Goal: Book appointment/travel/reservation

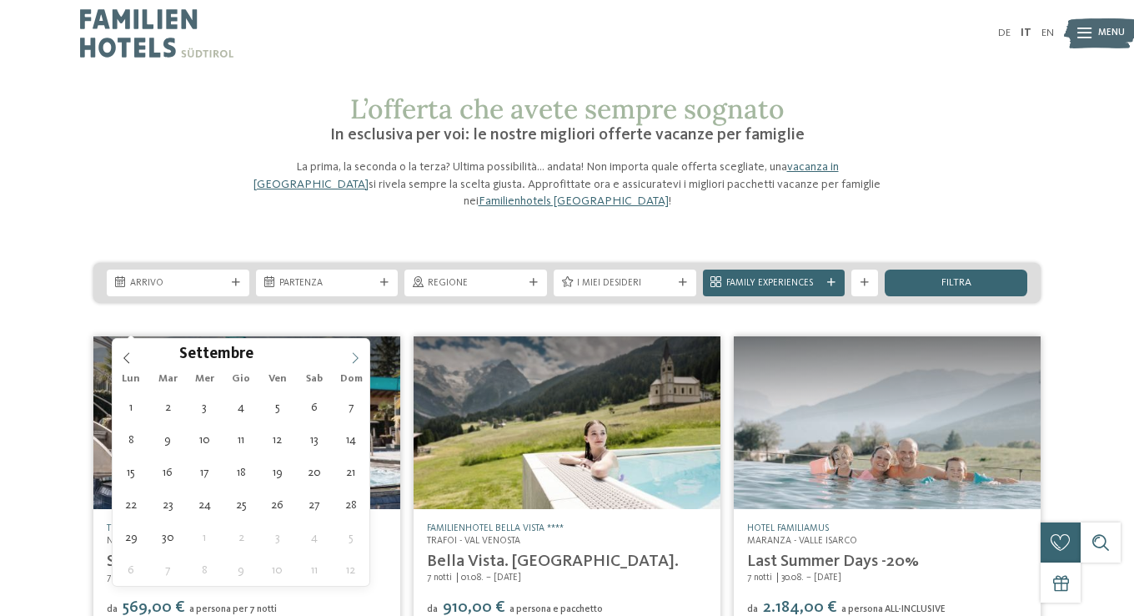
click at [350, 354] on icon at bounding box center [355, 358] width 12 height 12
type div "[DATE]"
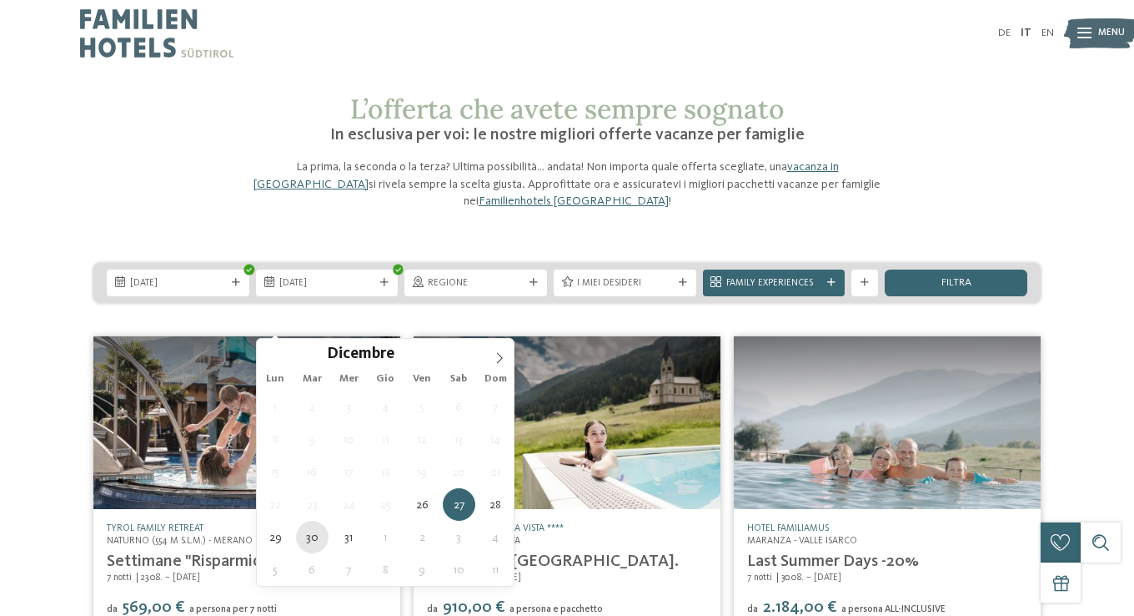
type div "[DATE]"
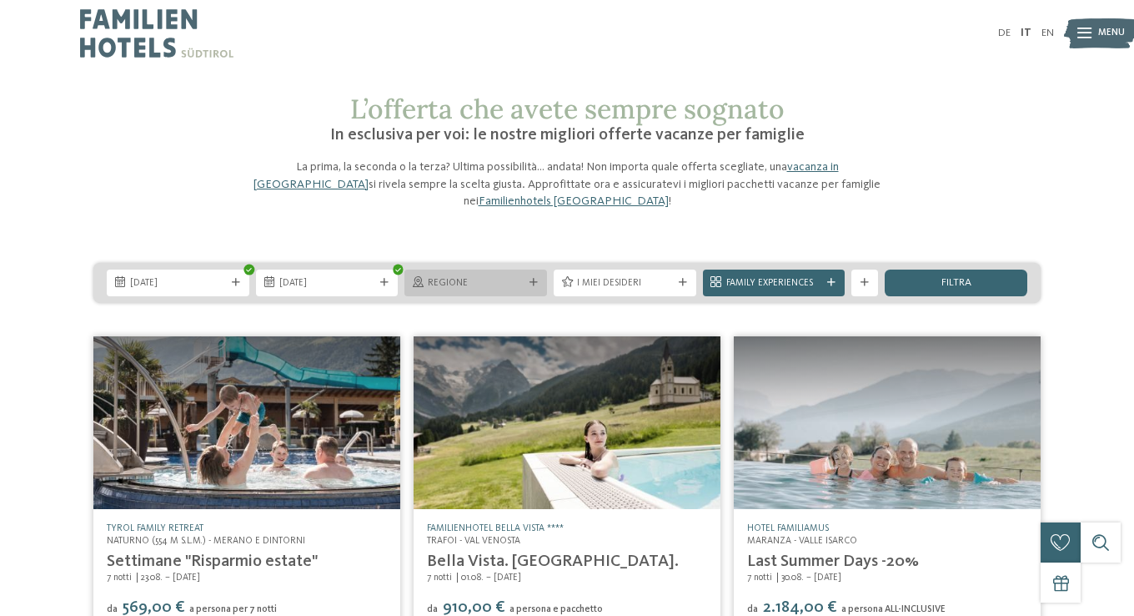
click at [472, 290] on span "Regione" at bounding box center [476, 283] width 96 height 13
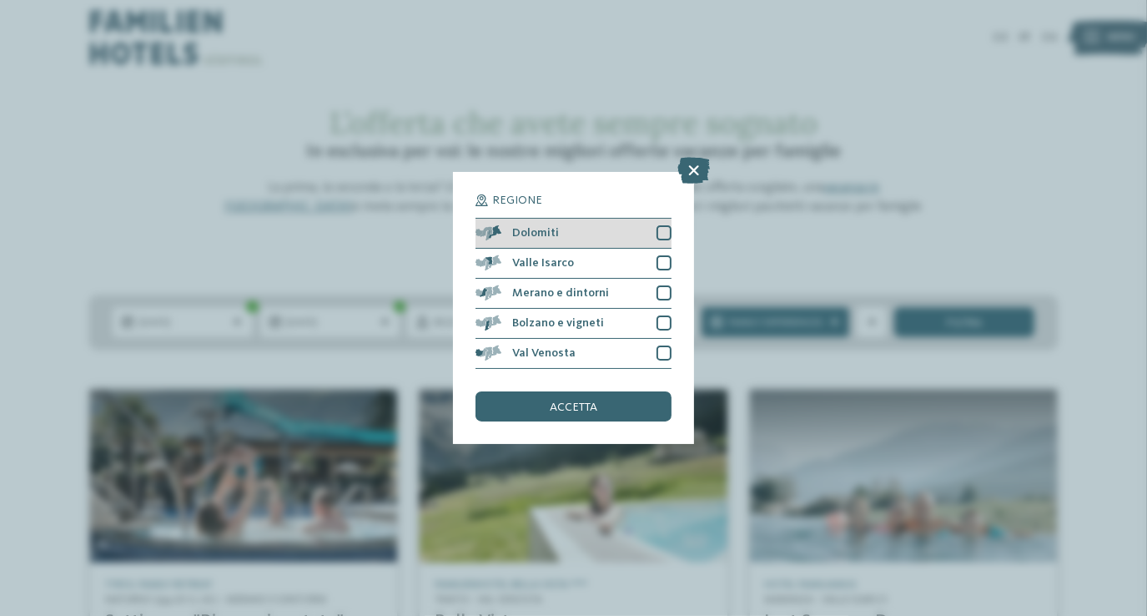
click at [660, 229] on div at bounding box center [663, 232] width 15 height 15
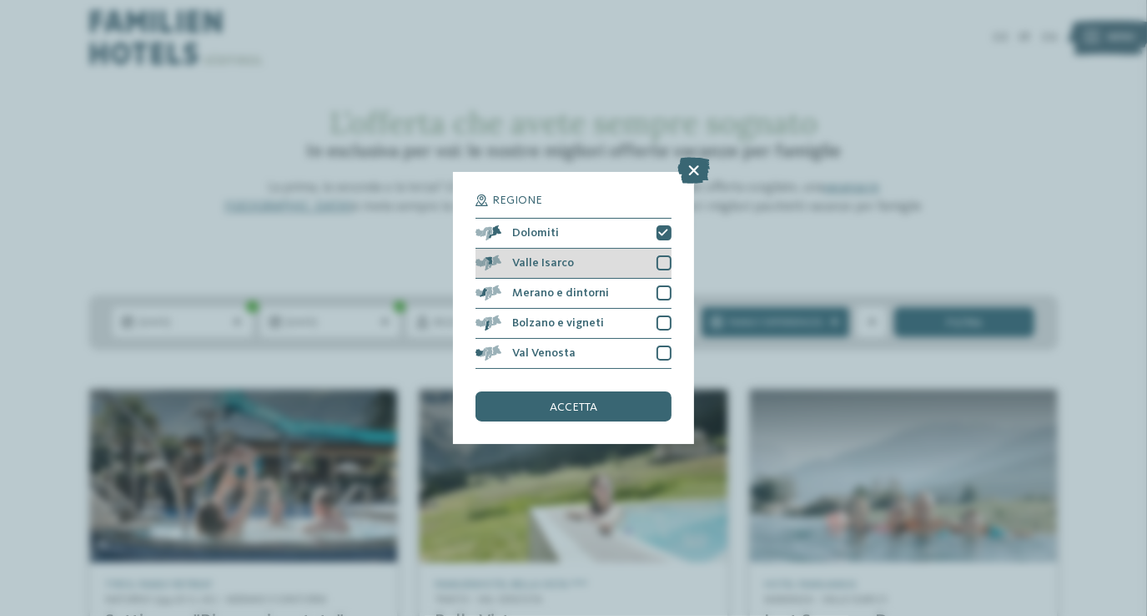
click at [662, 269] on div at bounding box center [663, 262] width 15 height 15
click at [661, 291] on div at bounding box center [663, 292] width 15 height 15
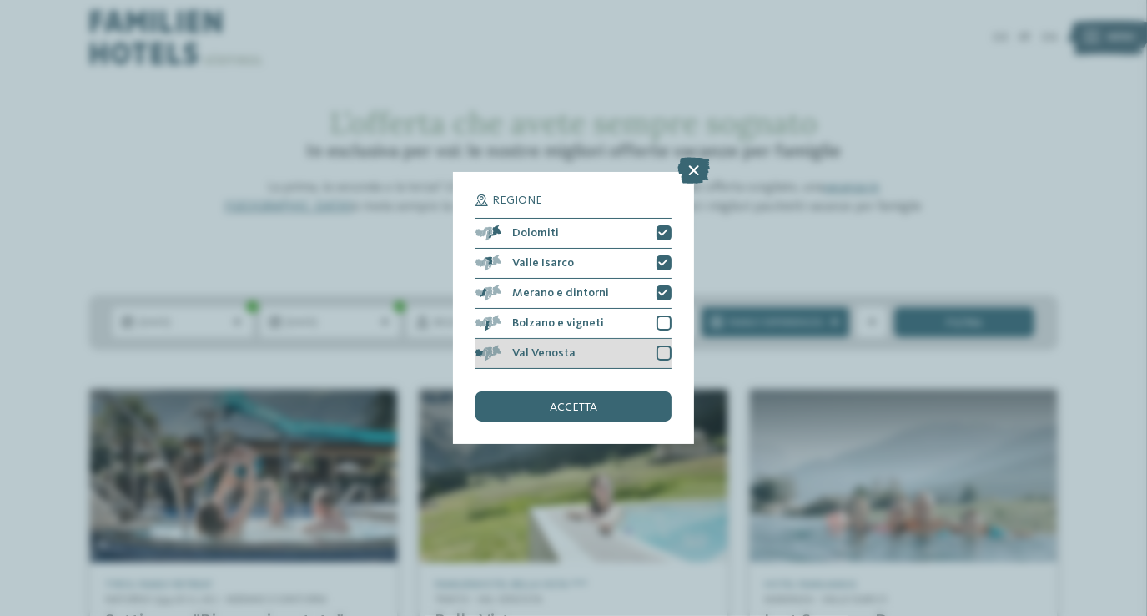
drag, startPoint x: 659, startPoint y: 324, endPoint x: 662, endPoint y: 347, distance: 23.6
click at [659, 324] on div at bounding box center [663, 322] width 15 height 15
click at [662, 349] on div at bounding box center [663, 352] width 15 height 15
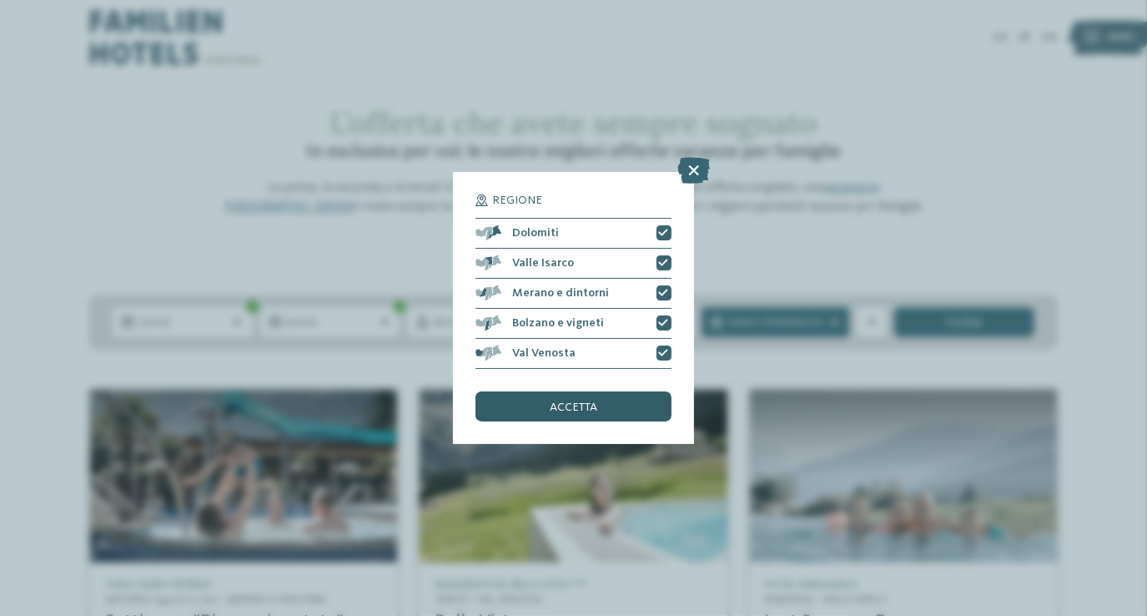
click at [601, 405] on div "accetta" at bounding box center [572, 406] width 195 height 30
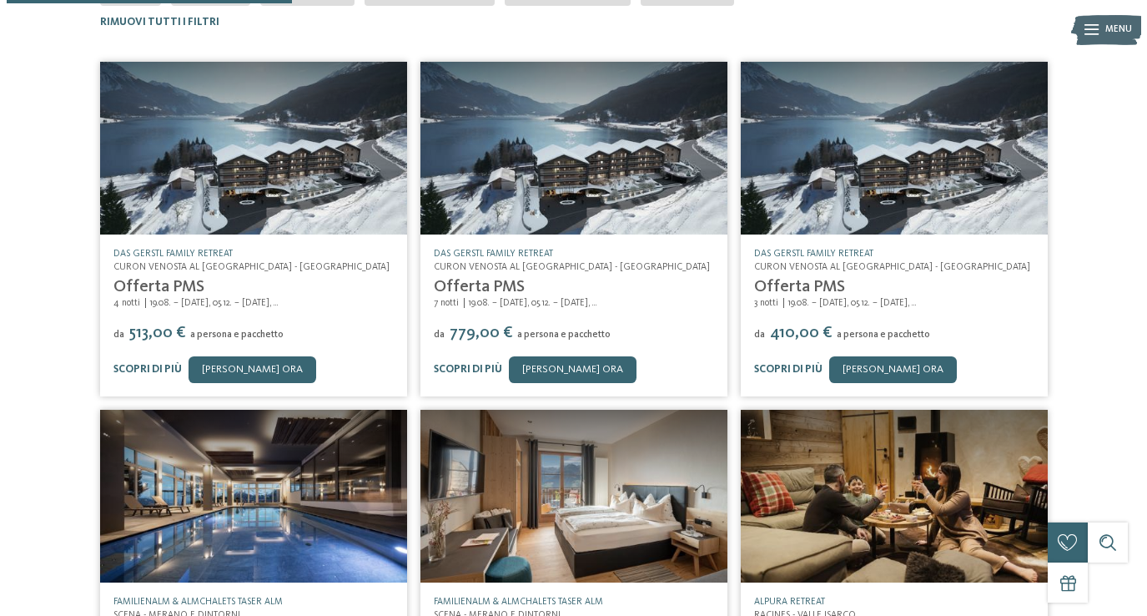
scroll to position [44, 0]
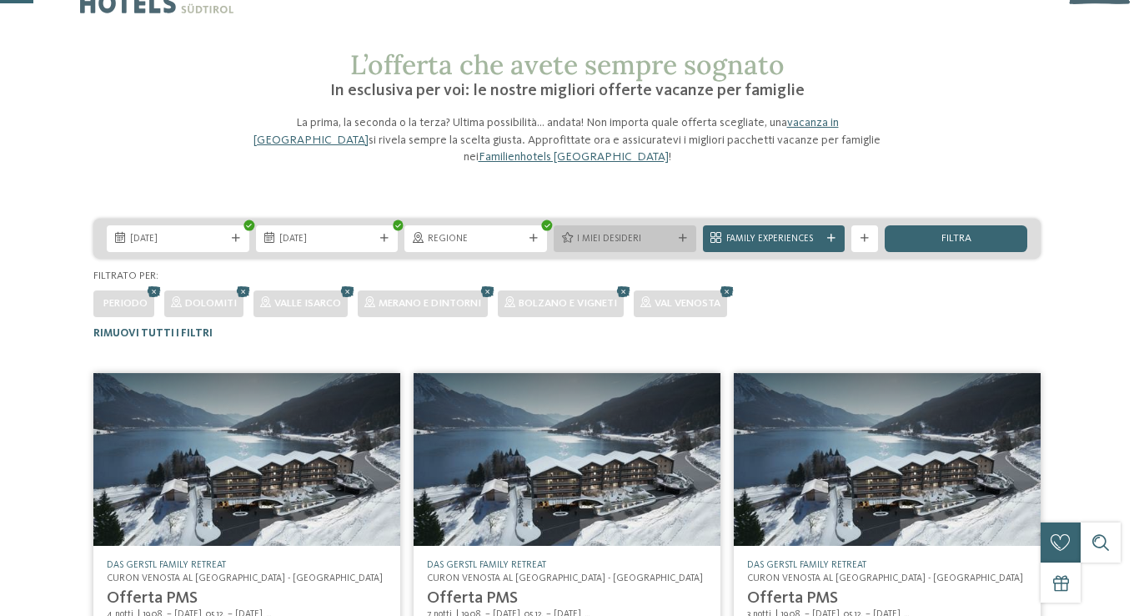
click at [679, 243] on icon at bounding box center [683, 238] width 8 height 8
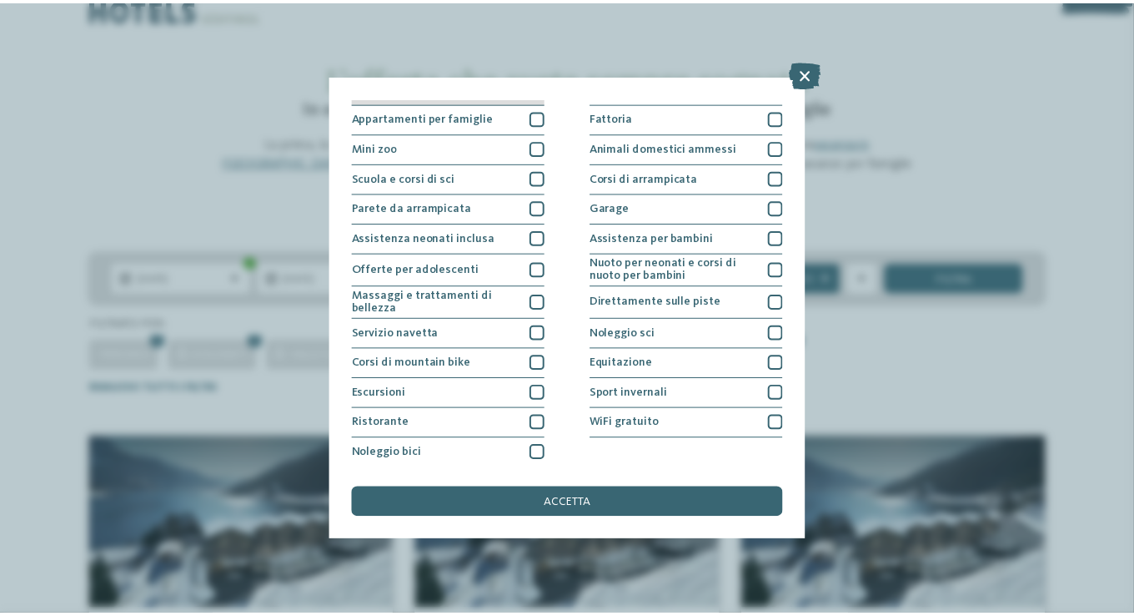
scroll to position [0, 0]
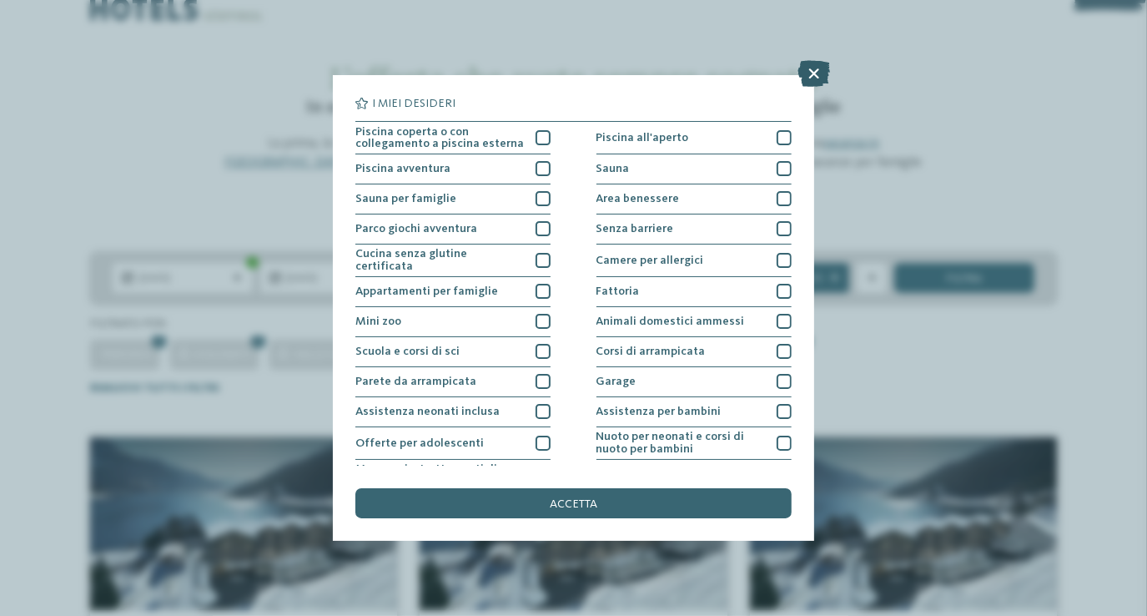
click at [812, 73] on icon at bounding box center [813, 73] width 33 height 27
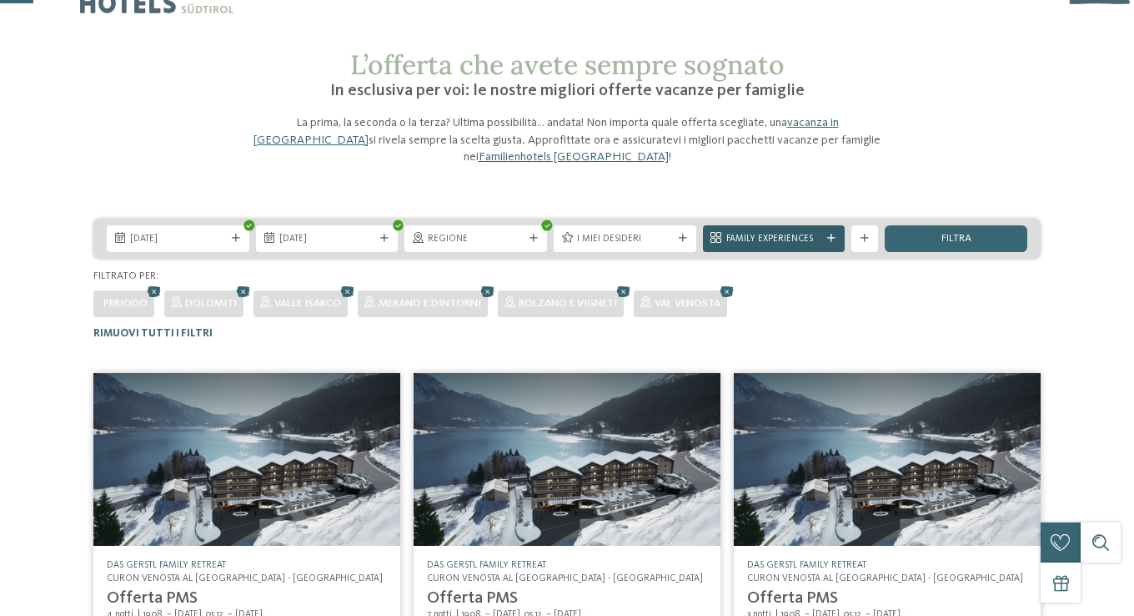
click at [827, 243] on icon at bounding box center [831, 238] width 8 height 8
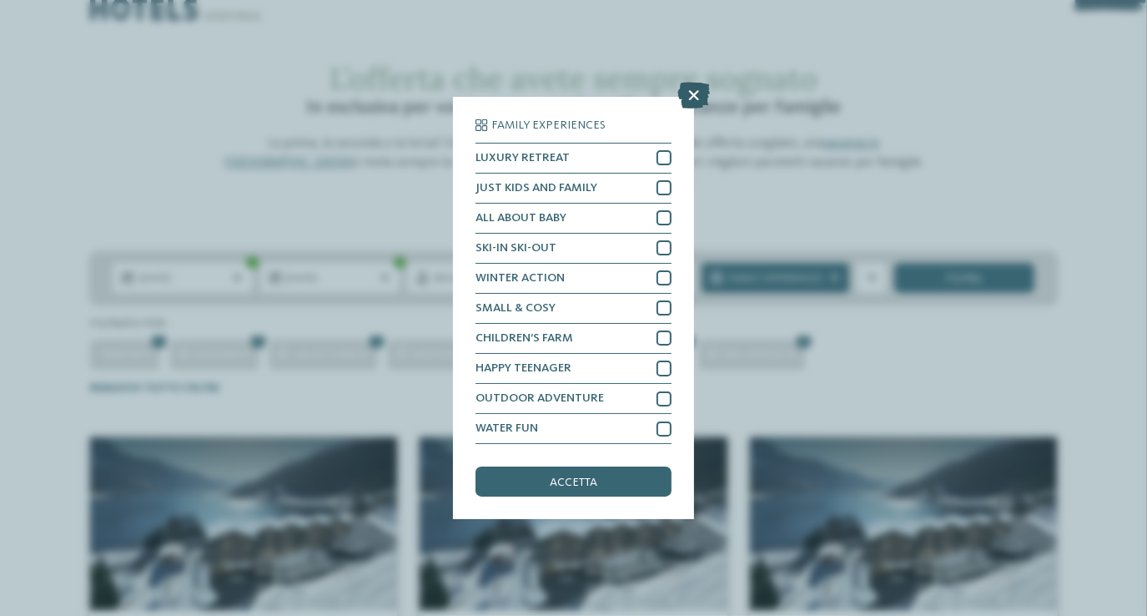
click at [696, 92] on icon at bounding box center [693, 95] width 33 height 27
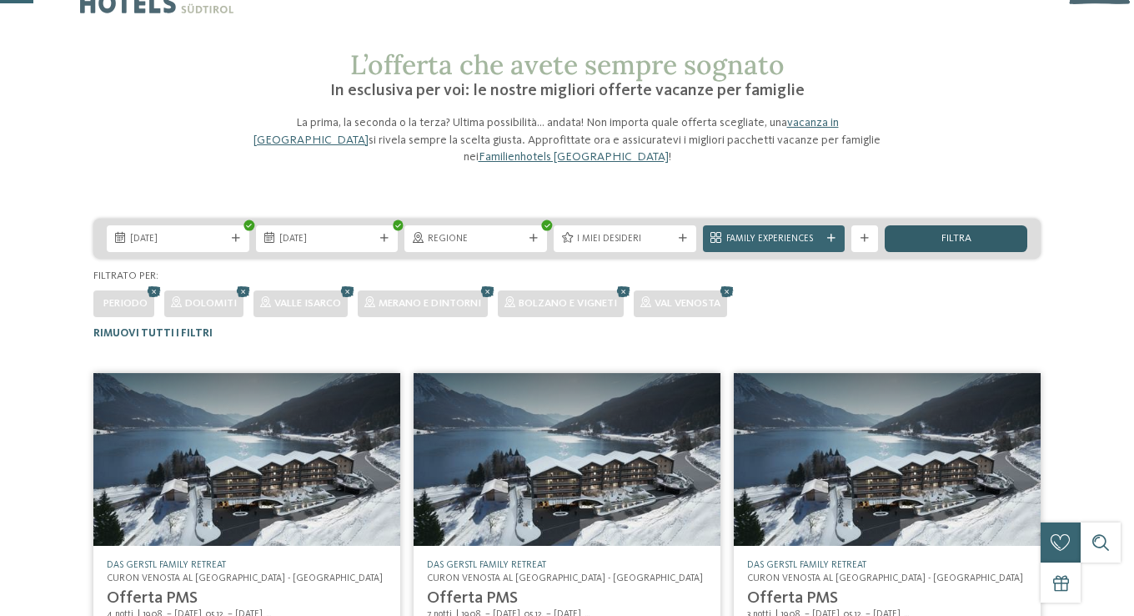
click at [942, 244] on span "filtra" at bounding box center [957, 239] width 30 height 11
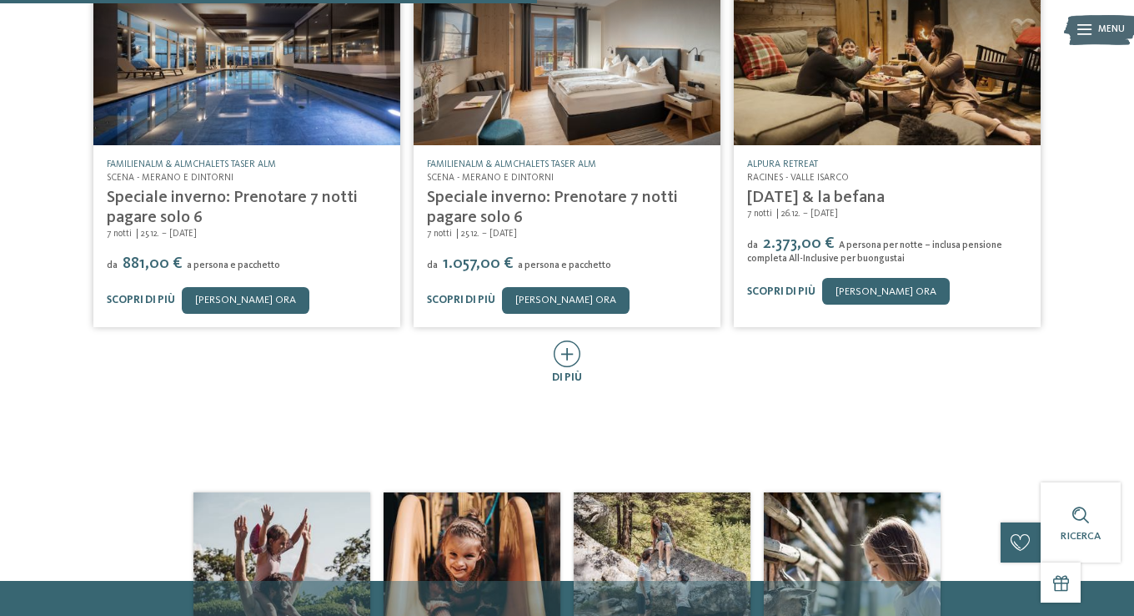
scroll to position [878, 0]
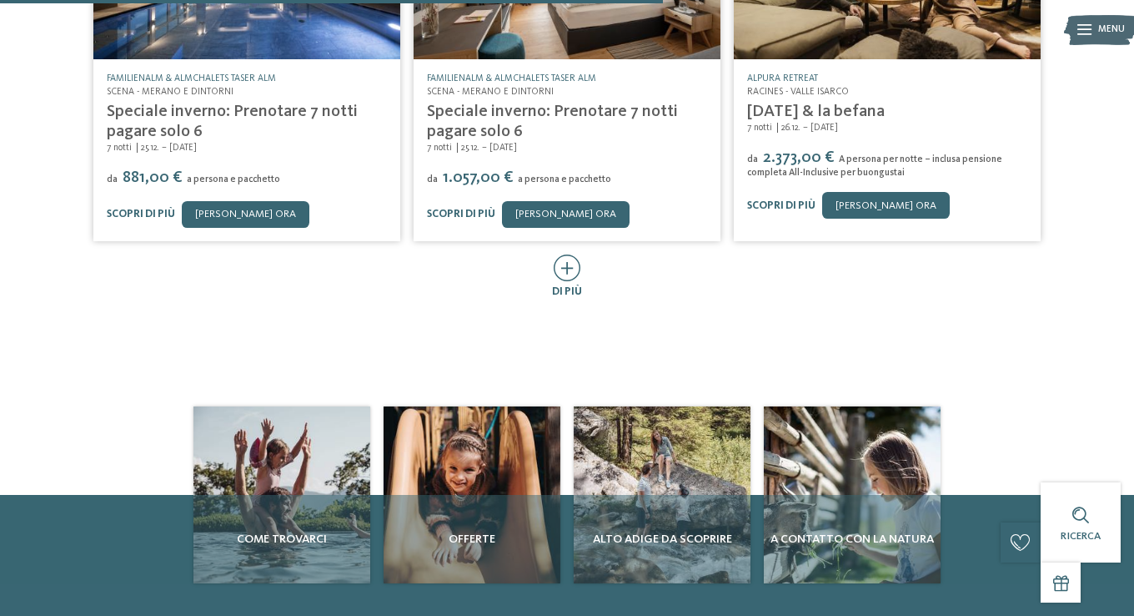
click at [573, 281] on icon at bounding box center [568, 267] width 28 height 27
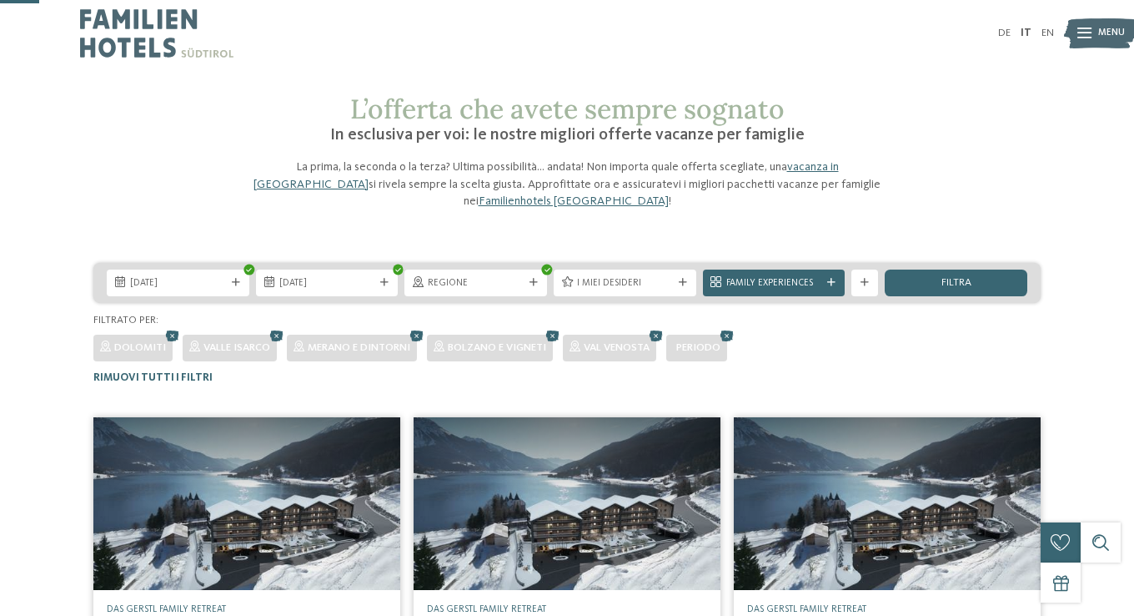
scroll to position [250, 0]
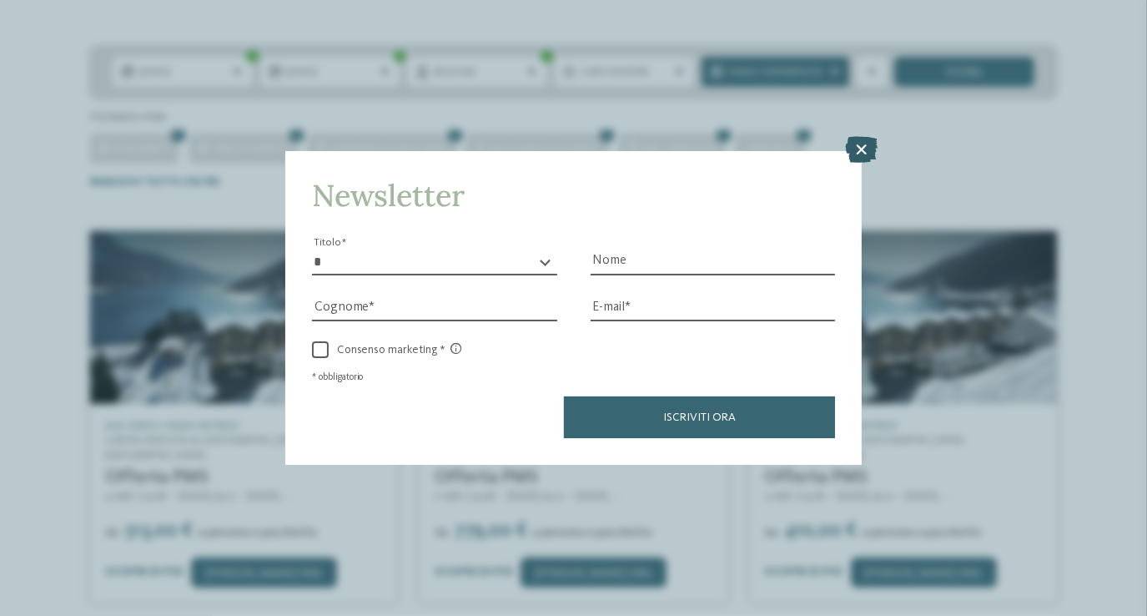
click at [865, 152] on icon at bounding box center [861, 150] width 33 height 27
